Goal: Information Seeking & Learning: Learn about a topic

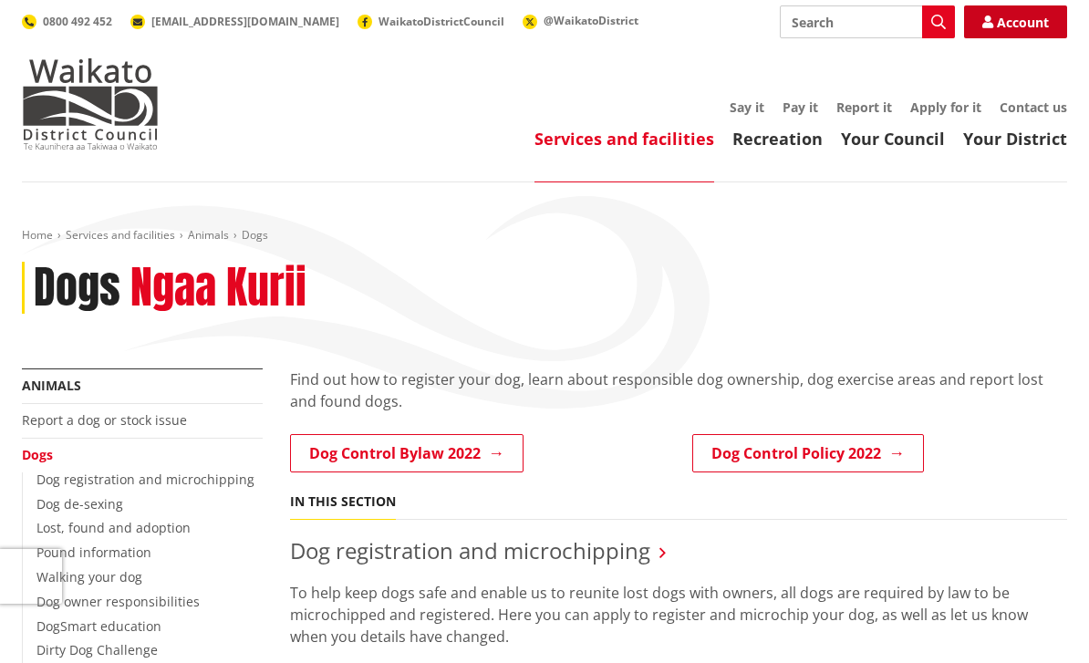
click at [1009, 26] on link "Account" at bounding box center [1015, 21] width 103 height 33
click at [823, 33] on input "Search" at bounding box center [867, 21] width 175 height 33
type input "Dog regristration"
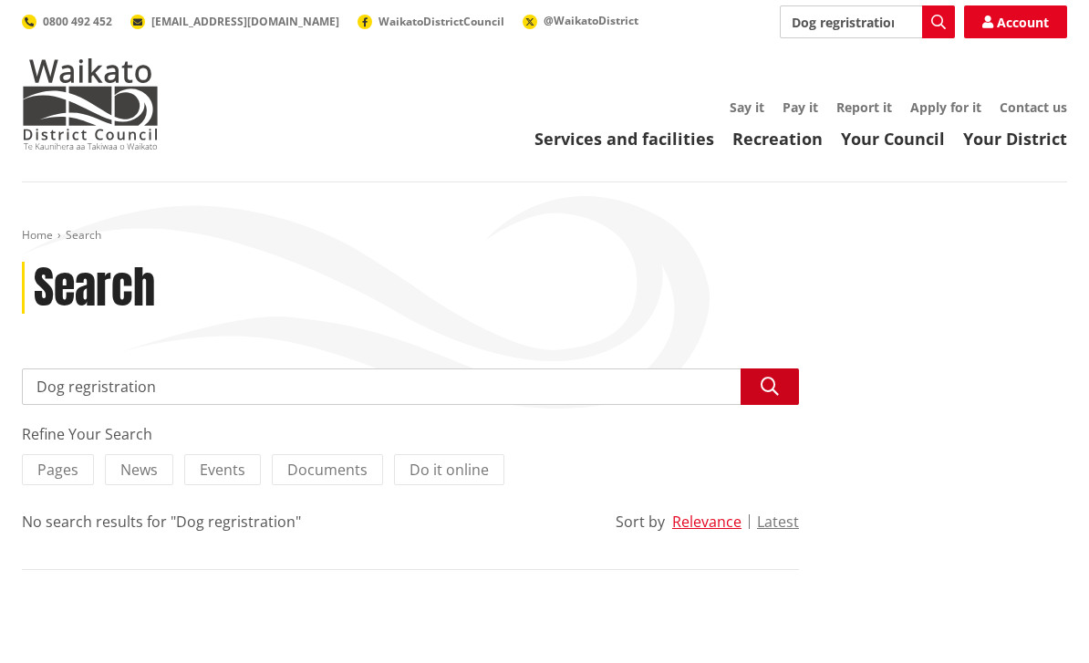
click at [774, 385] on icon "button" at bounding box center [770, 387] width 18 height 18
click at [181, 387] on input "Dog regristration" at bounding box center [410, 386] width 777 height 36
type input "Dog registration"
click at [771, 395] on button "Search" at bounding box center [770, 386] width 58 height 36
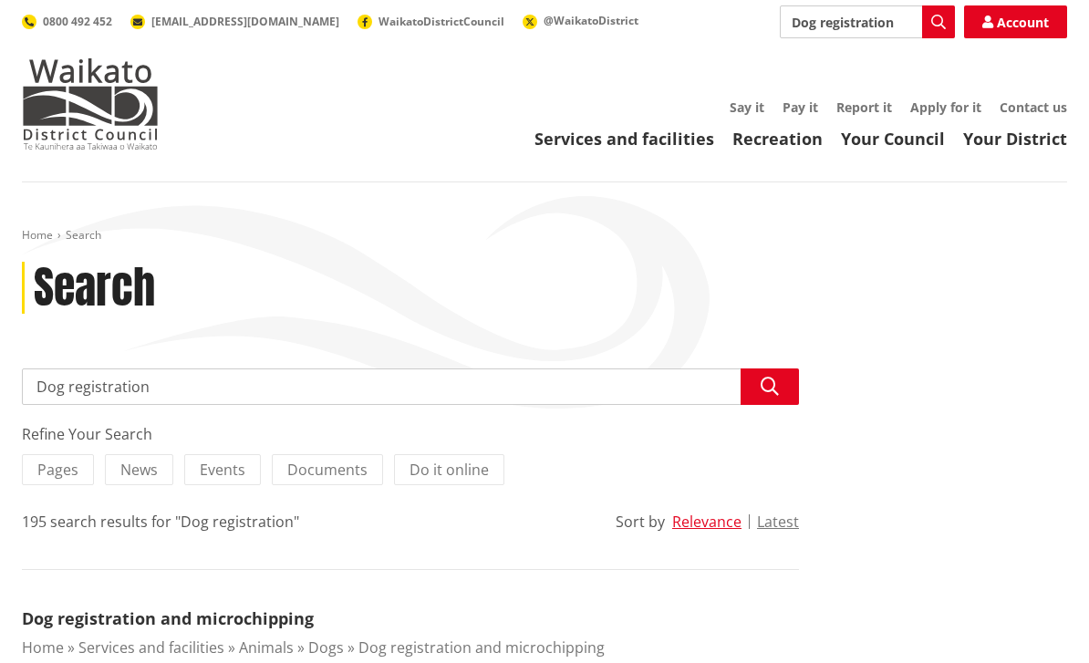
click at [33, 391] on input "Dog registration" at bounding box center [410, 386] width 777 height 36
type input "Renewal for Dog registration"
click at [766, 392] on icon "button" at bounding box center [770, 387] width 18 height 18
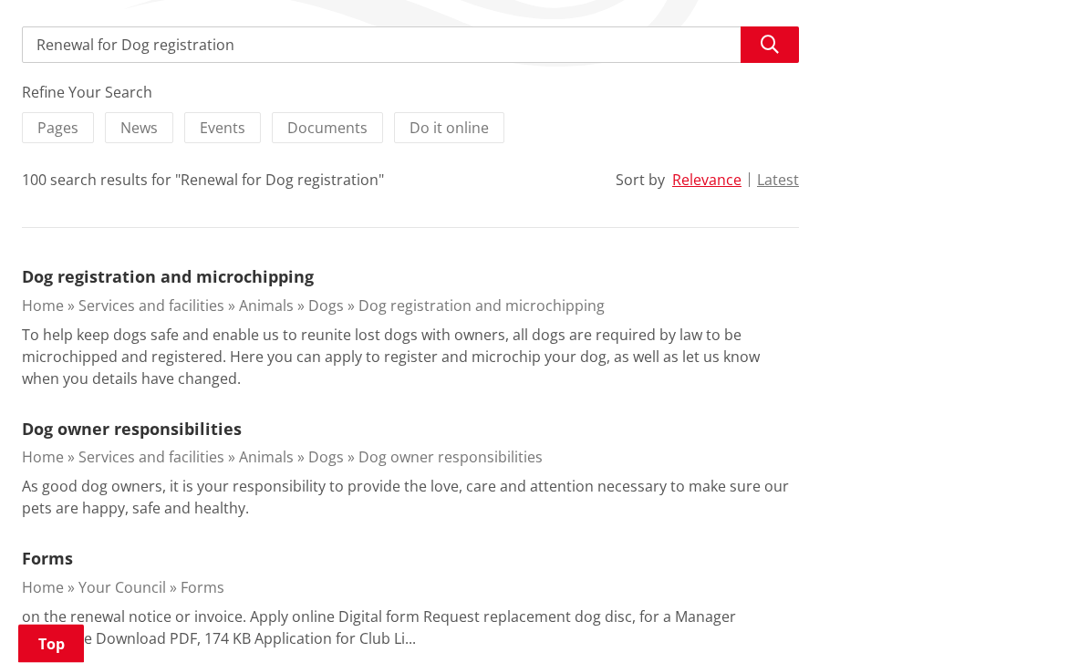
scroll to position [342, 0]
click at [142, 285] on link "Dog registration and microchipping" at bounding box center [168, 276] width 292 height 22
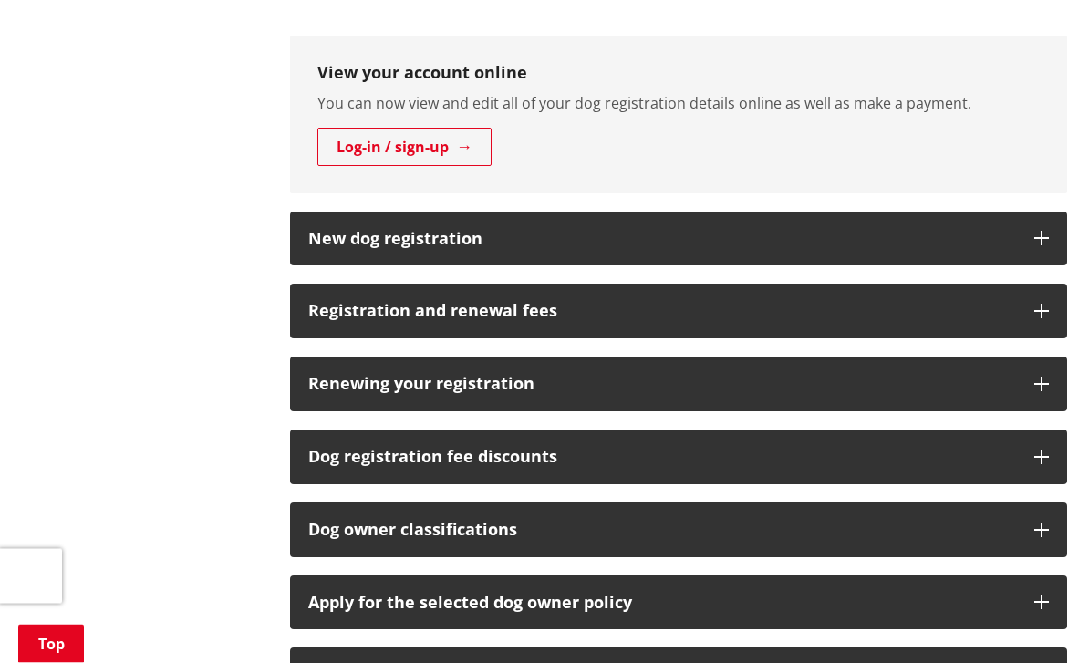
scroll to position [1023, 0]
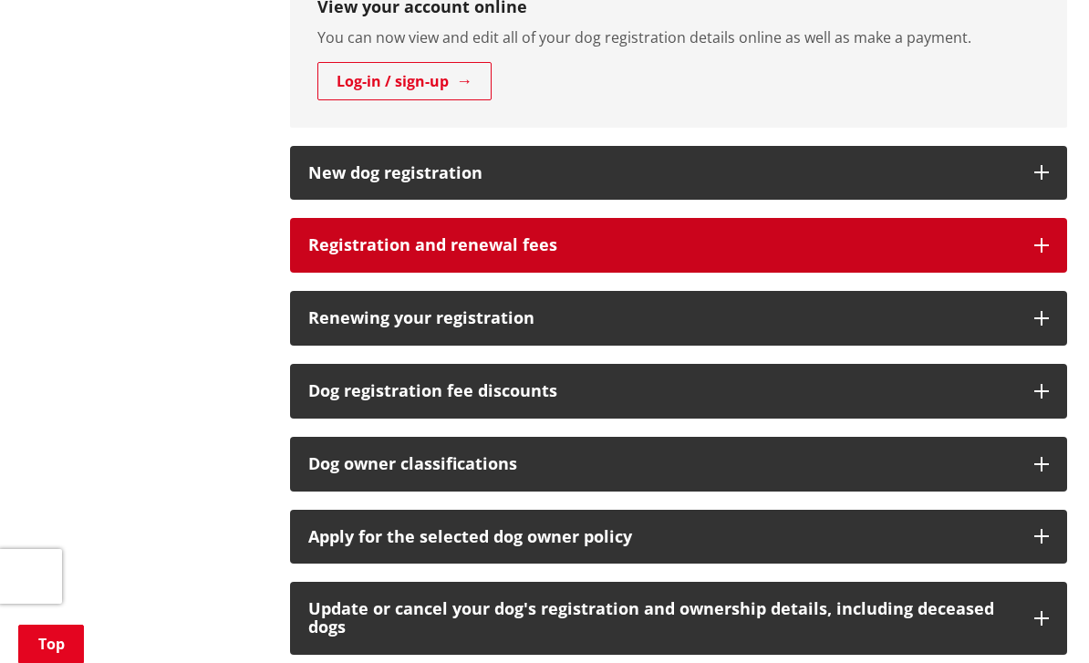
click at [1037, 255] on button "Registration and renewal fees" at bounding box center [678, 245] width 777 height 55
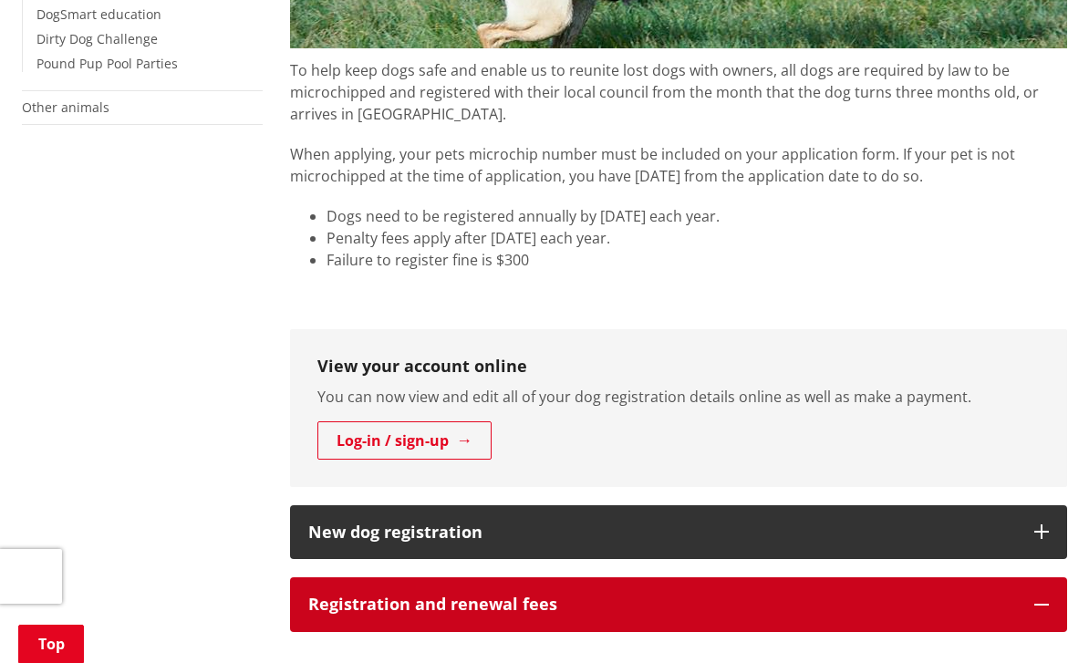
scroll to position [659, 0]
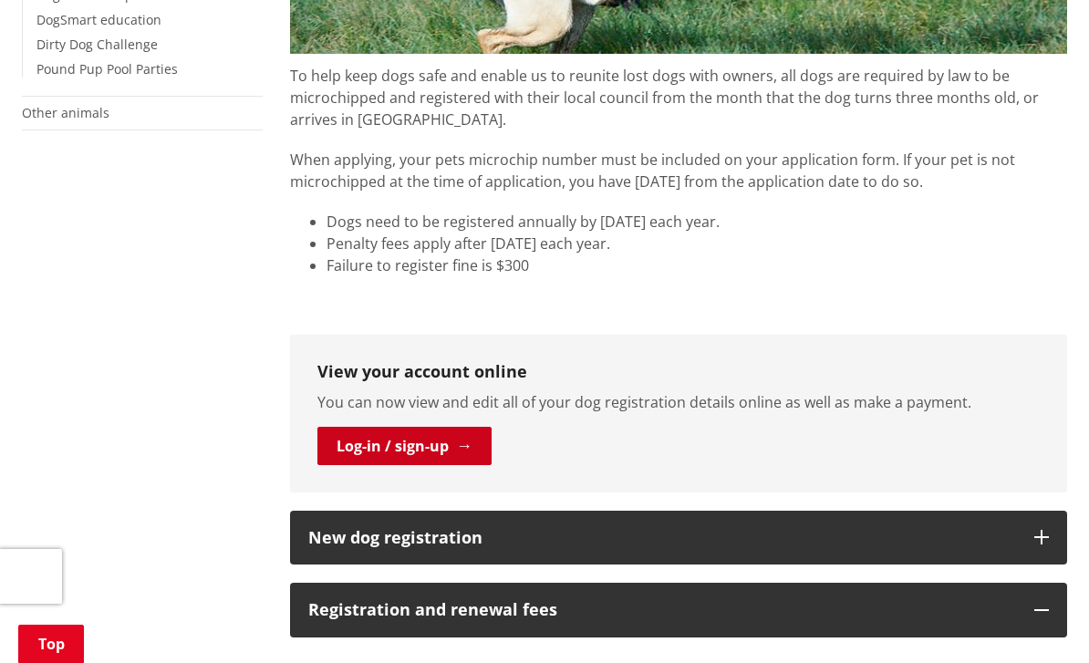
click at [418, 450] on link "Log-in / sign-up" at bounding box center [404, 446] width 174 height 38
